Goal: Transaction & Acquisition: Purchase product/service

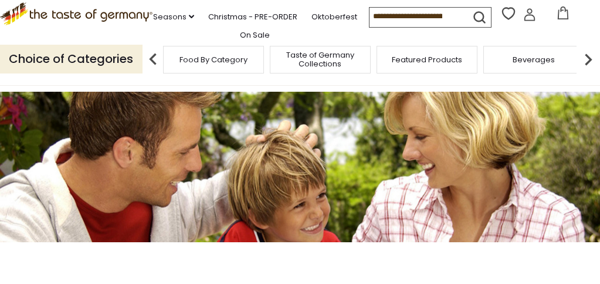
click at [430, 58] on span "Featured Products" at bounding box center [427, 59] width 70 height 9
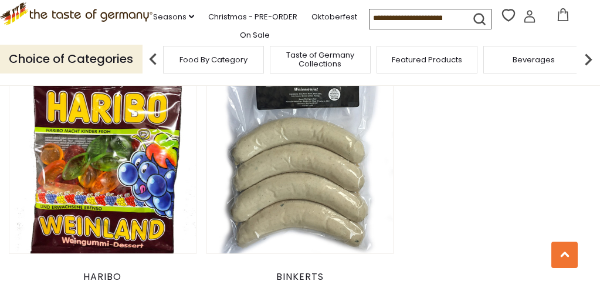
scroll to position [1382, 0]
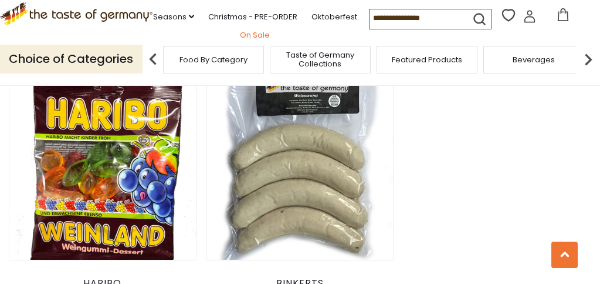
click at [249, 35] on link "On Sale" at bounding box center [255, 35] width 30 height 13
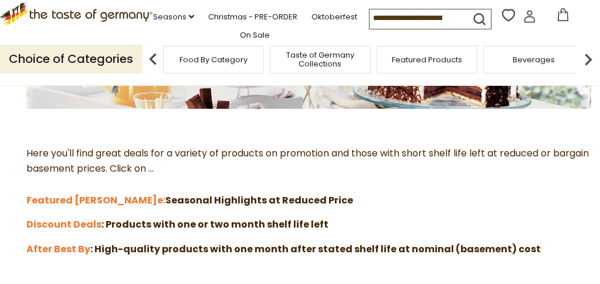
scroll to position [277, 0]
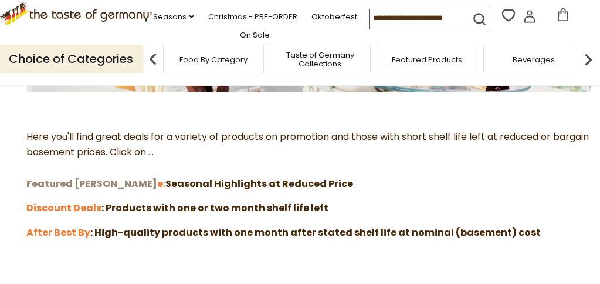
click at [75, 179] on strong "Featured [PERSON_NAME]" at bounding box center [91, 184] width 131 height 14
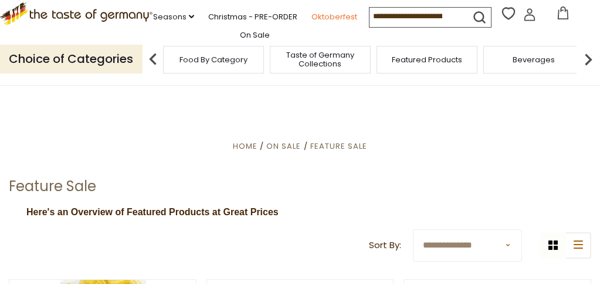
click at [312, 23] on link "Oktoberfest" at bounding box center [335, 17] width 46 height 13
